Goal: Task Accomplishment & Management: Use online tool/utility

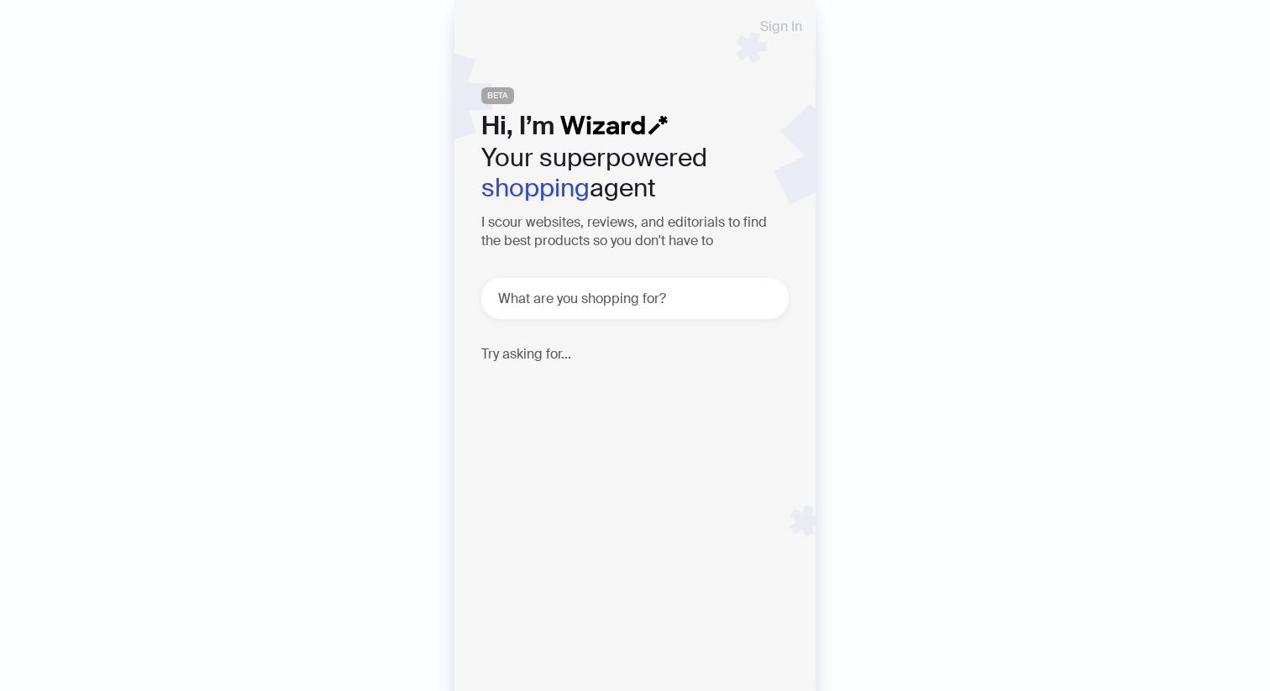
drag, startPoint x: 778, startPoint y: 6, endPoint x: 773, endPoint y: 18, distance: 13.6
click at [773, 14] on div "Sign In BETA Hi, I’m Your superpowered shopping agent I scour websites, reviews…" at bounding box center [634, 345] width 361 height 691
click at [772, 20] on span "Sign In" at bounding box center [781, 26] width 42 height 13
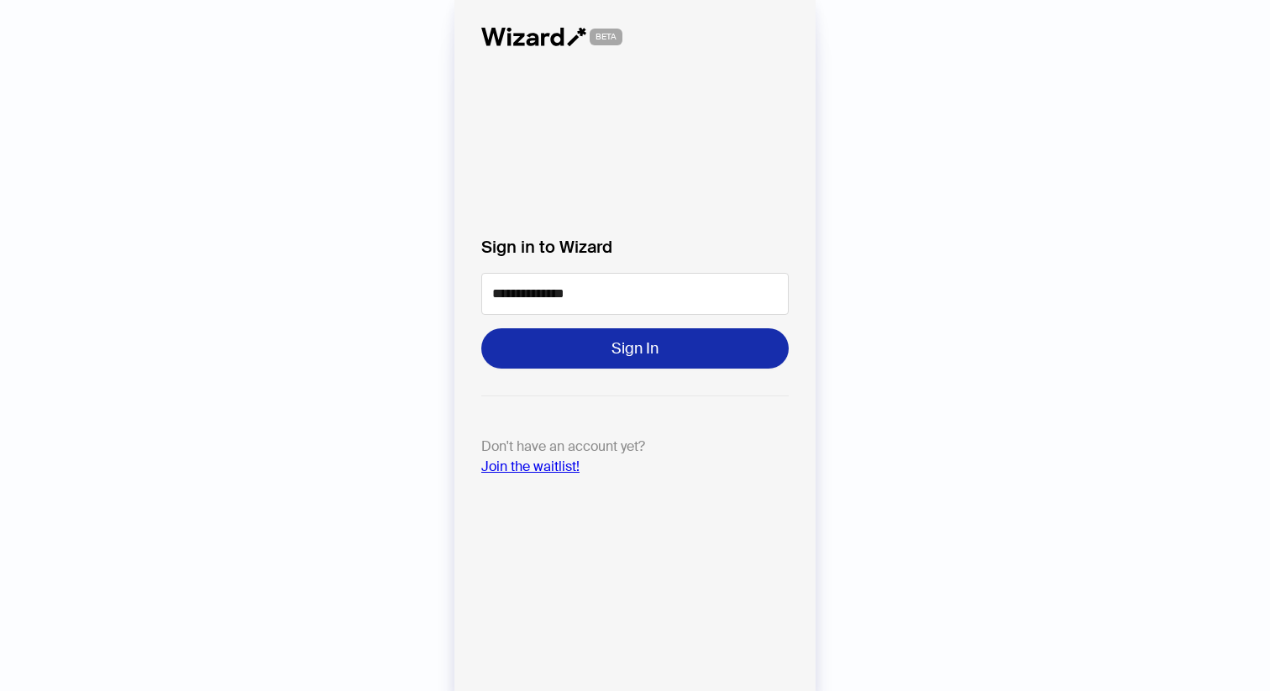
click at [628, 341] on span "Sign In" at bounding box center [634, 348] width 47 height 20
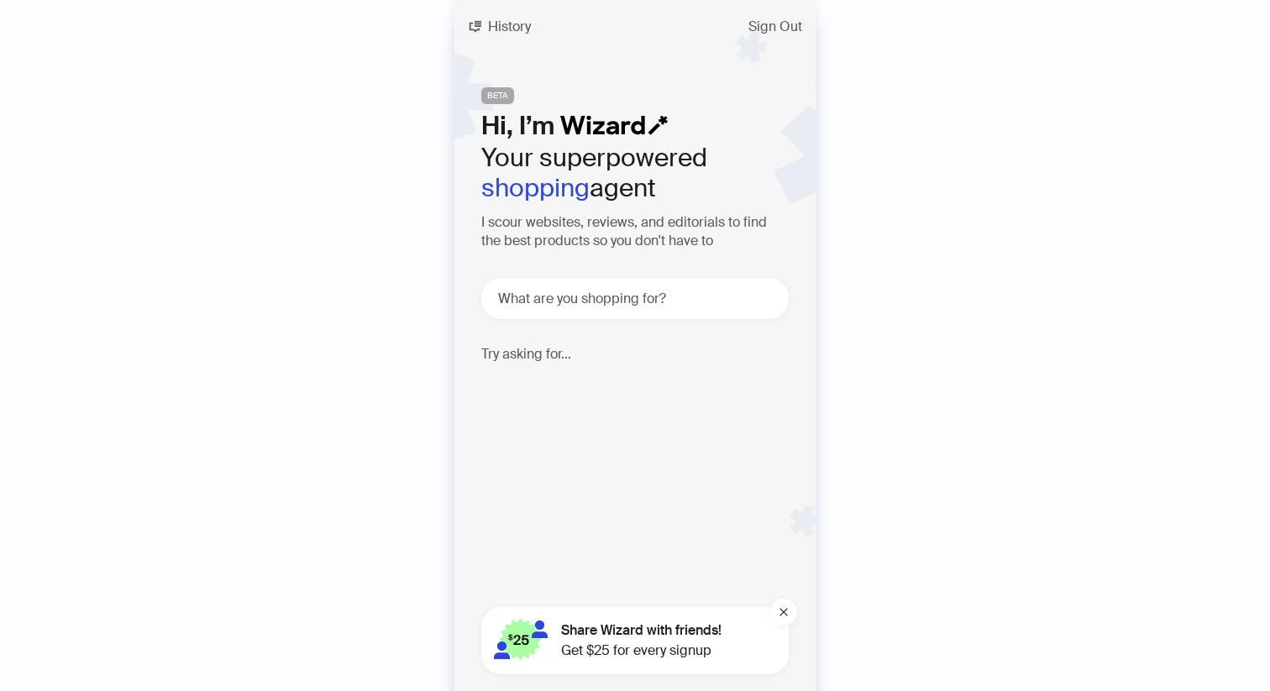
scroll to position [1473, 0]
click at [620, 316] on div "What are you shopping for?" at bounding box center [634, 298] width 307 height 41
click at [605, 303] on textarea at bounding box center [642, 298] width 294 height 21
click at [259, 116] on div "History Sign Out BETA Hi, I’m Your superpowered shopping agent I scour websites…" at bounding box center [635, 345] width 1270 height 691
click at [291, 202] on div "History Sign Out BETA Hi, I’m Your superpowered shopping agent I scour websites…" at bounding box center [635, 345] width 1270 height 691
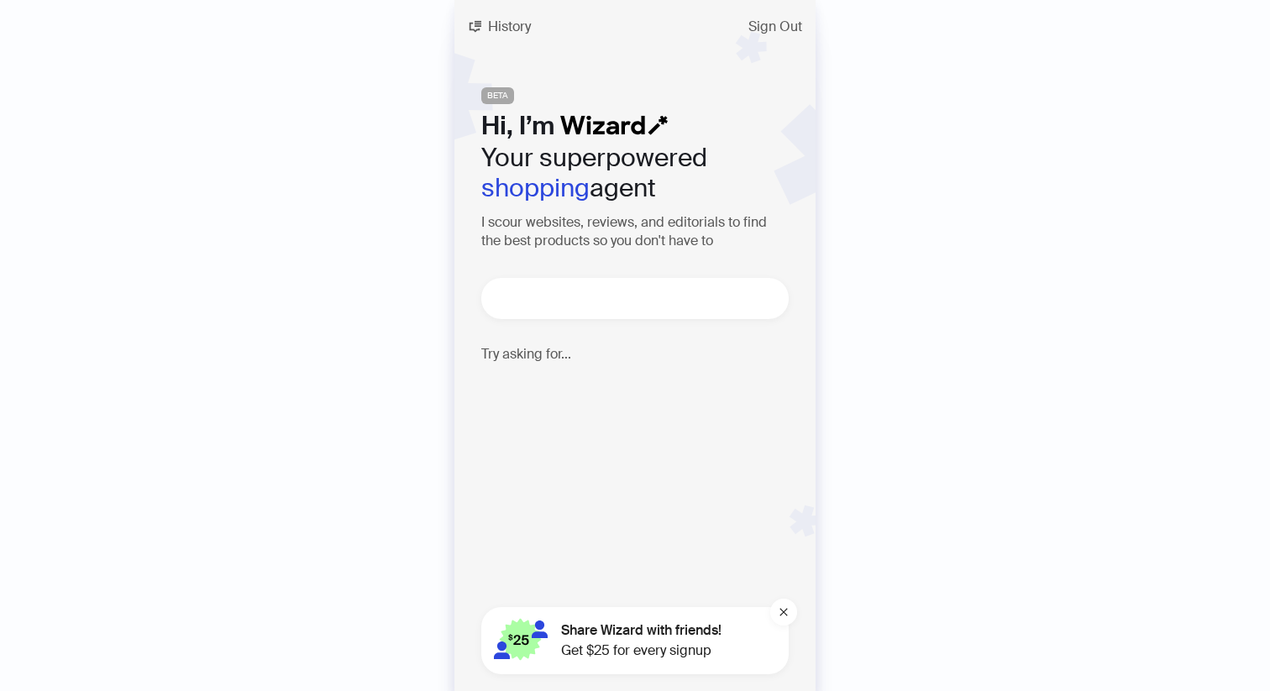
click at [607, 292] on textarea at bounding box center [642, 298] width 294 height 21
paste textarea "**********"
type textarea "**********"
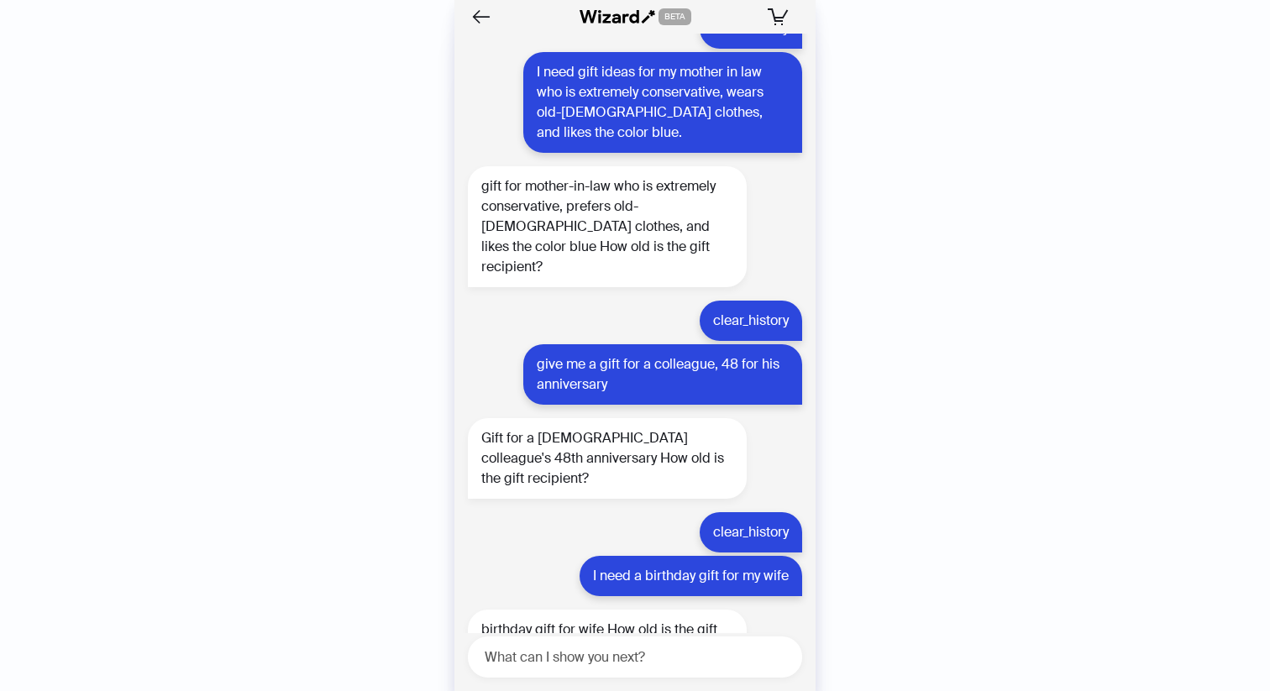
scroll to position [2063, 0]
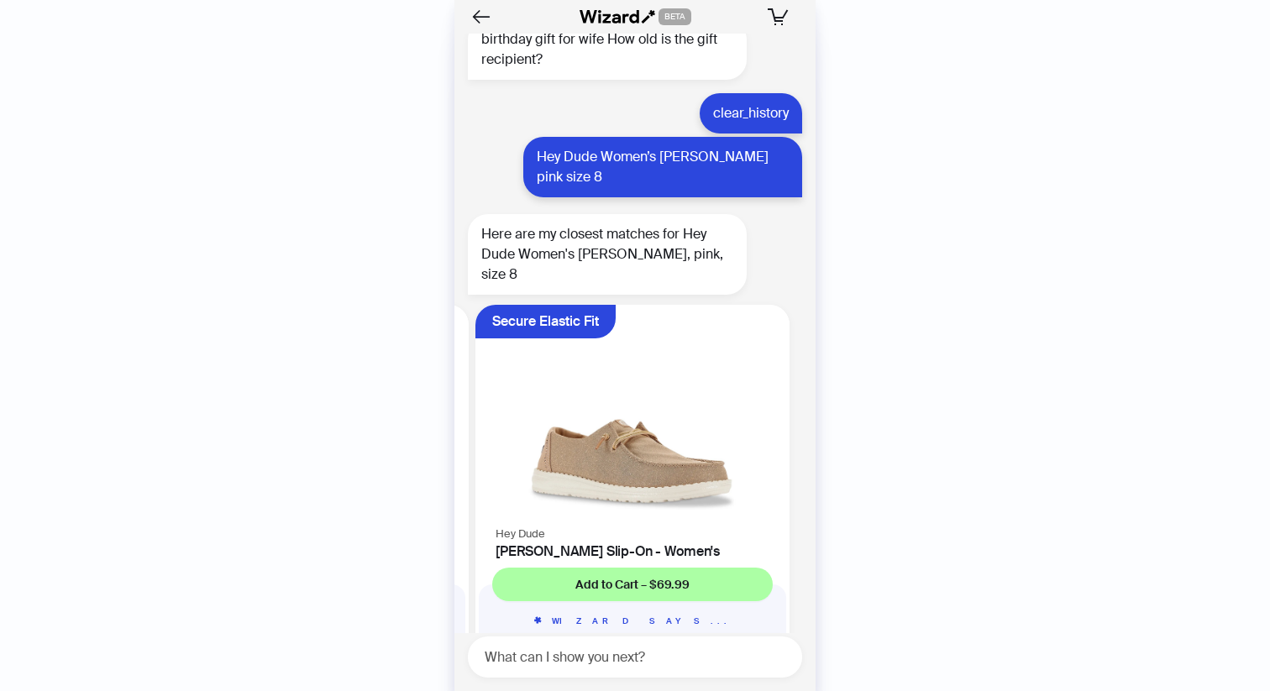
scroll to position [0, 637]
